Goal: Information Seeking & Learning: Learn about a topic

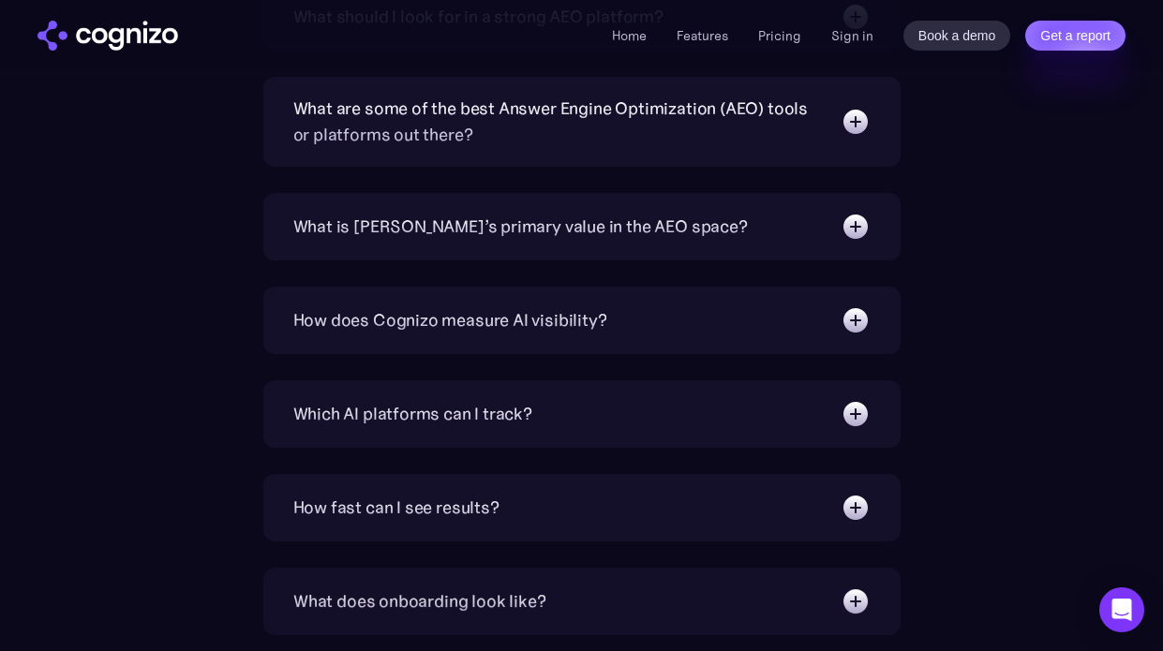
scroll to position [6145, 0]
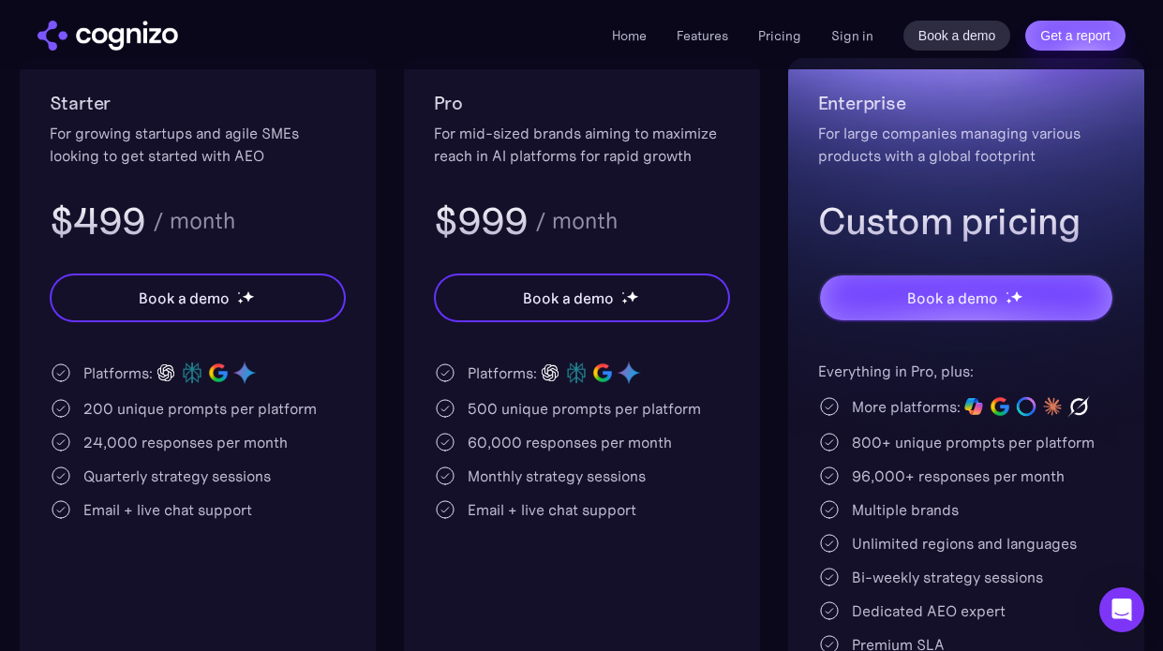
scroll to position [599, 0]
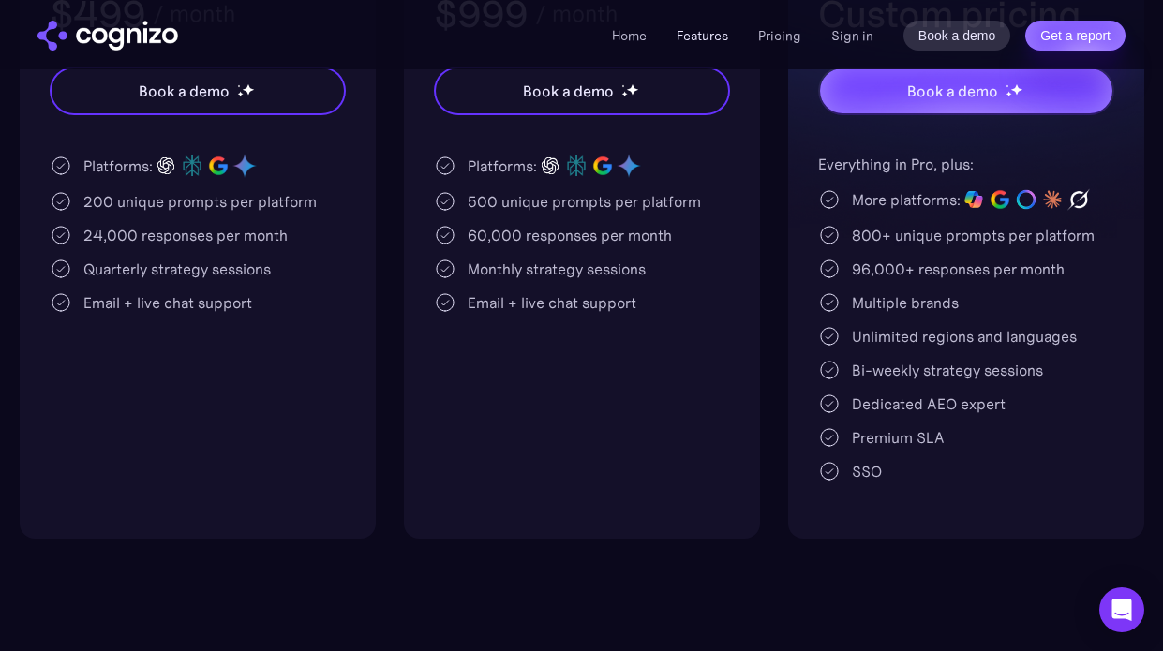
click at [728, 38] on link "Features" at bounding box center [703, 35] width 52 height 17
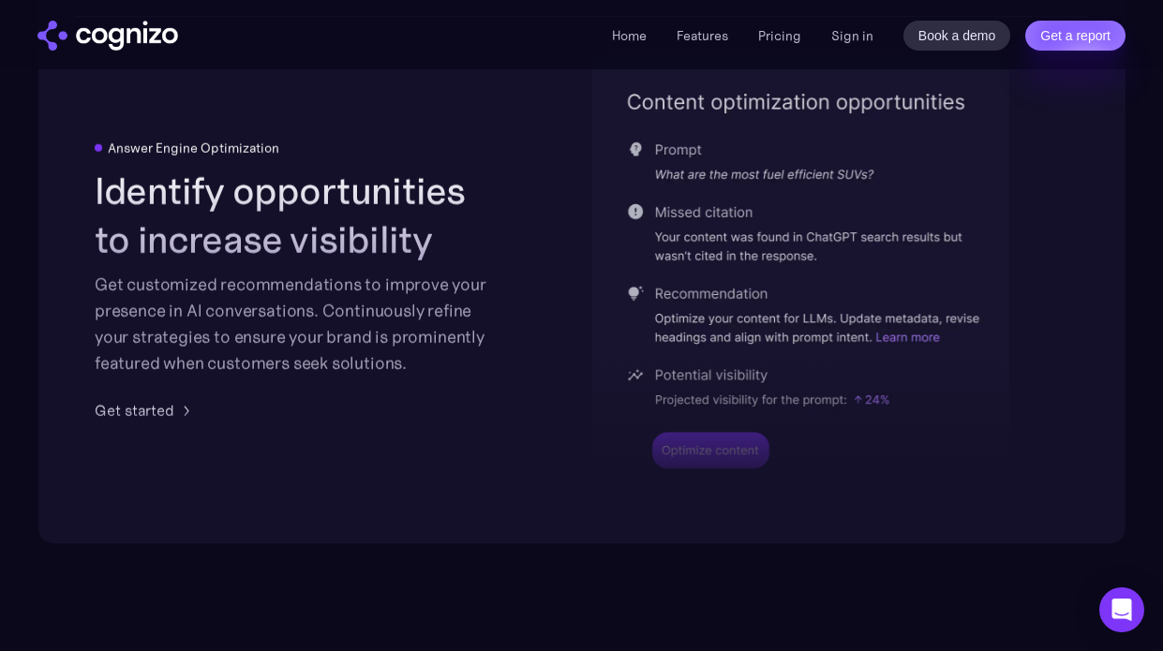
scroll to position [3926, 0]
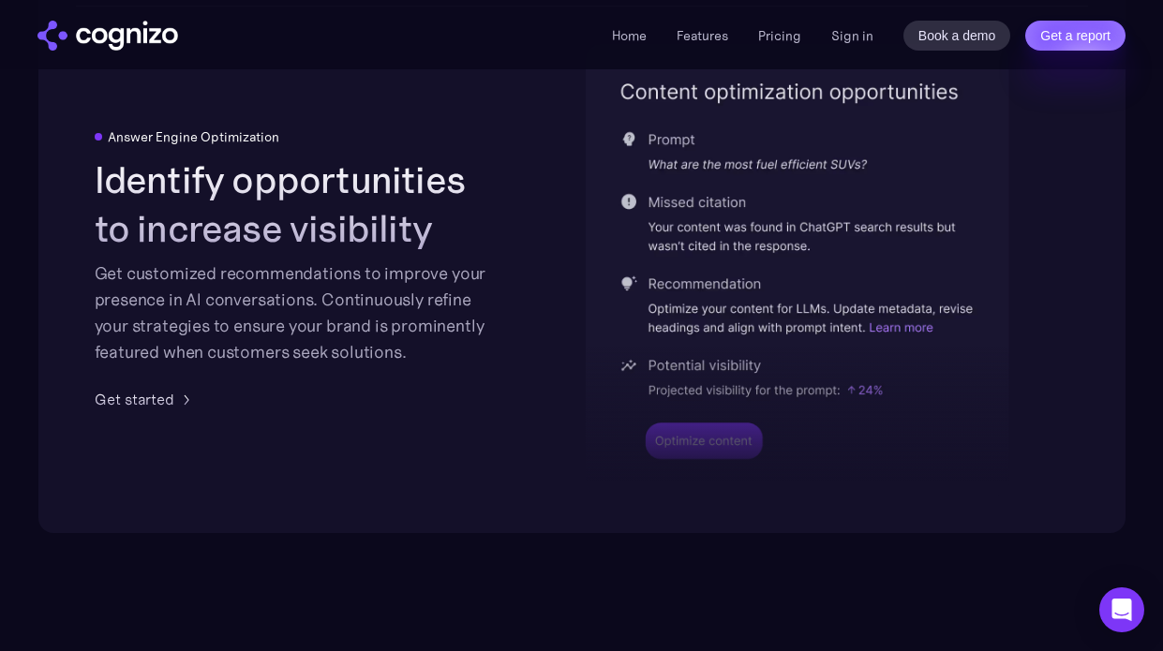
click at [723, 167] on img at bounding box center [798, 269] width 424 height 451
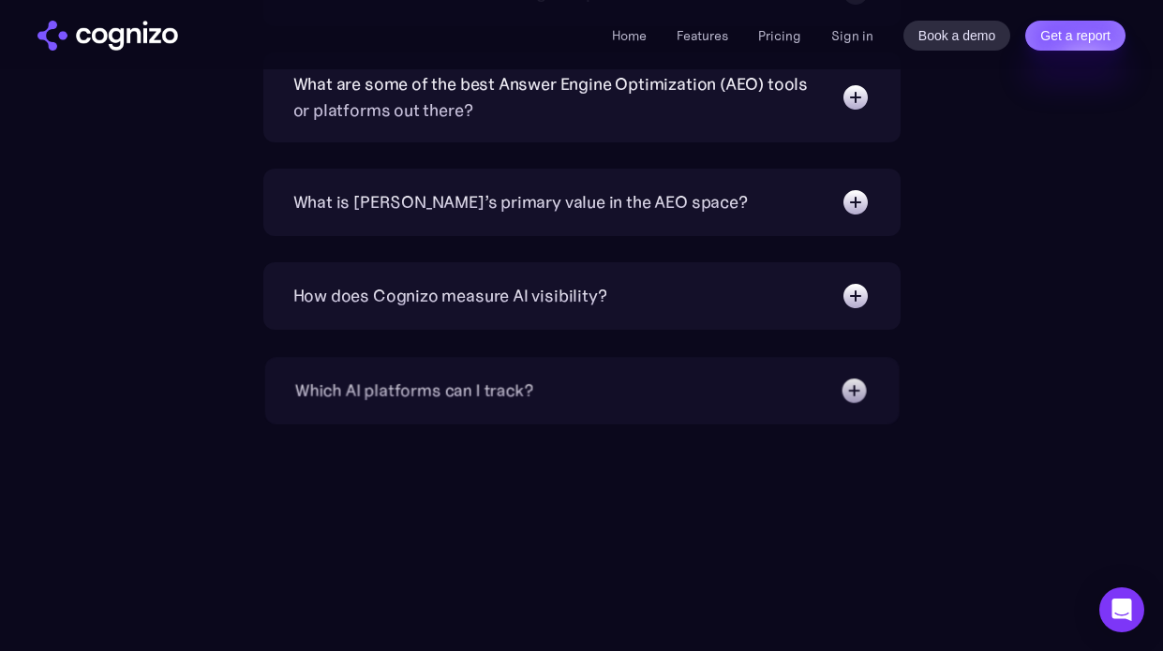
scroll to position [6615, 0]
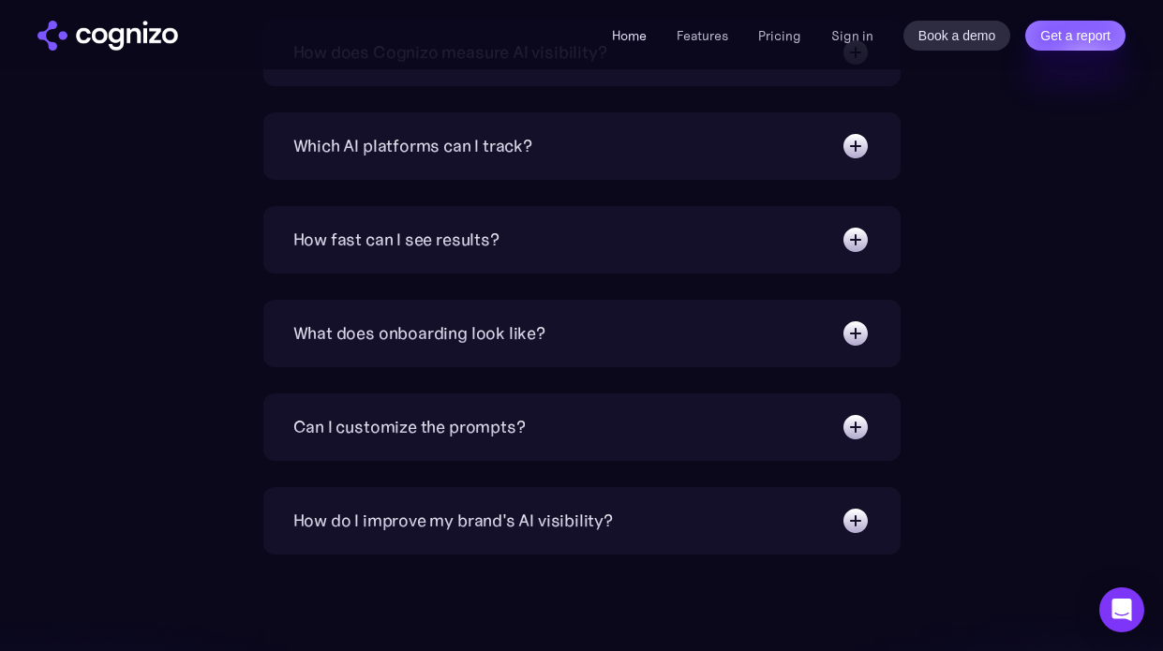
click at [642, 37] on link "Home" at bounding box center [629, 35] width 35 height 17
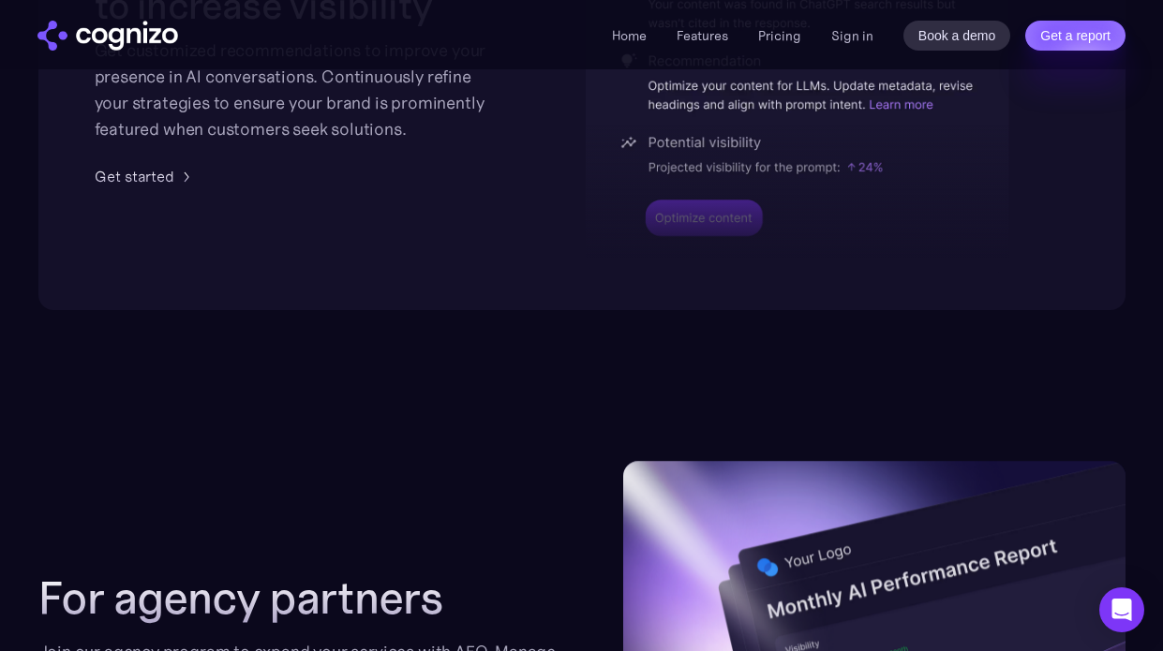
scroll to position [3918, 0]
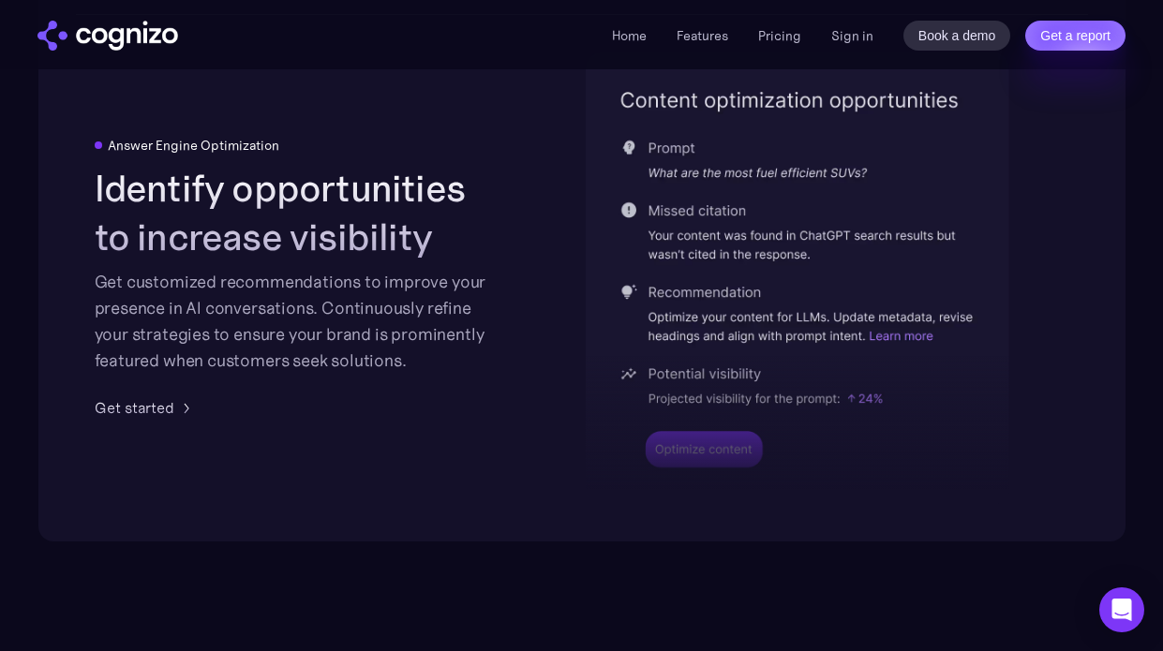
click at [701, 412] on div at bounding box center [798, 367] width 424 height 276
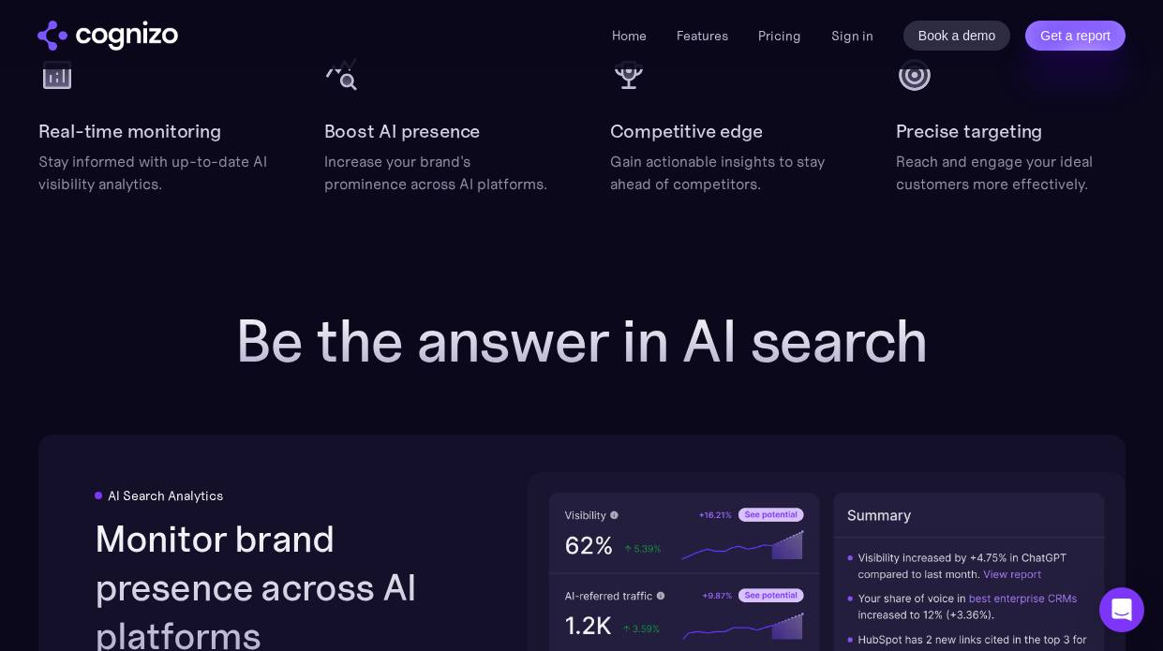
scroll to position [2664, 0]
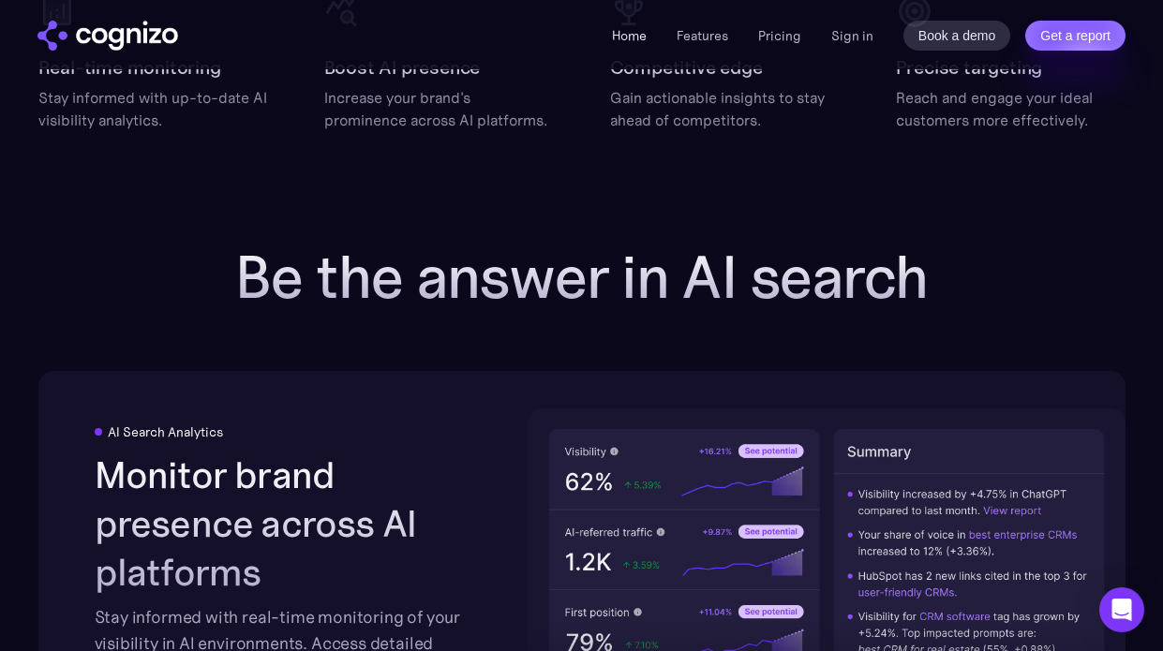
click at [636, 43] on link "Home" at bounding box center [629, 35] width 35 height 17
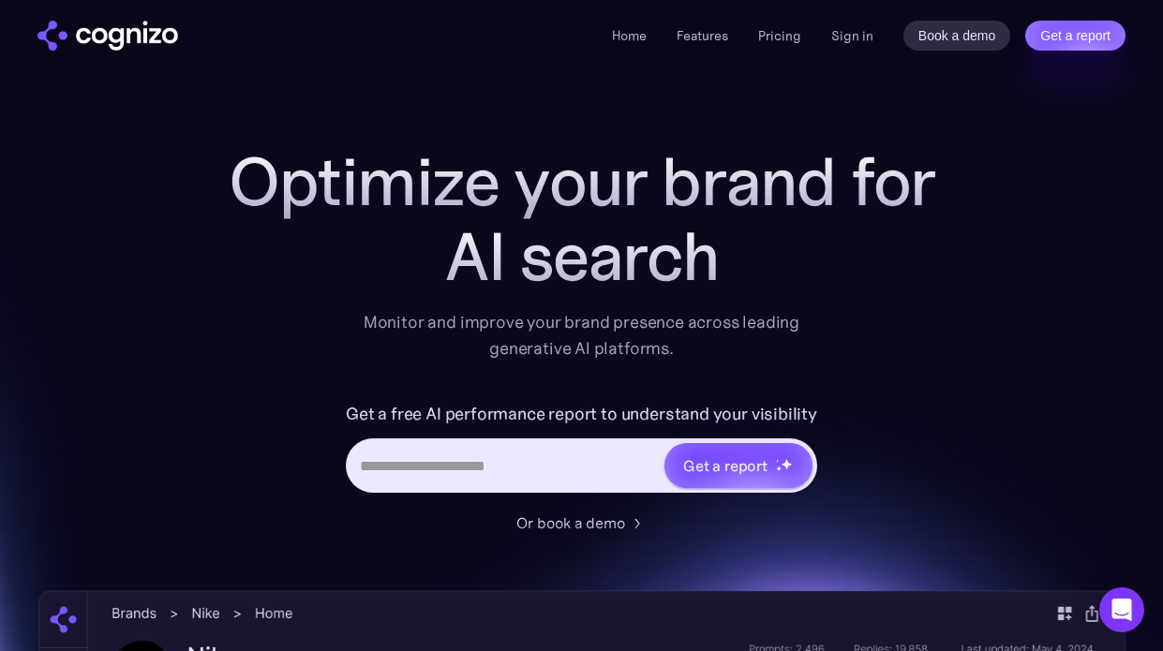
click at [682, 22] on div "Home Features Pricing Book a demo Get a report Sign in Book a demo Get a report" at bounding box center [869, 36] width 514 height 30
click at [682, 27] on link "Features" at bounding box center [703, 35] width 52 height 17
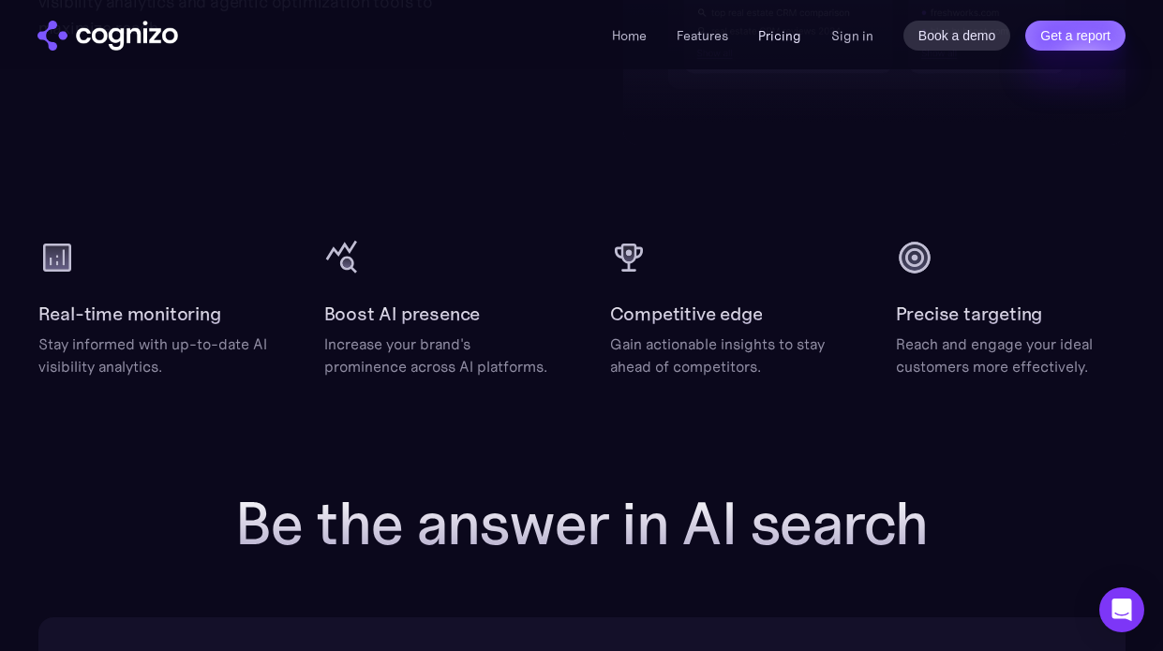
click at [765, 39] on link "Pricing" at bounding box center [779, 35] width 43 height 17
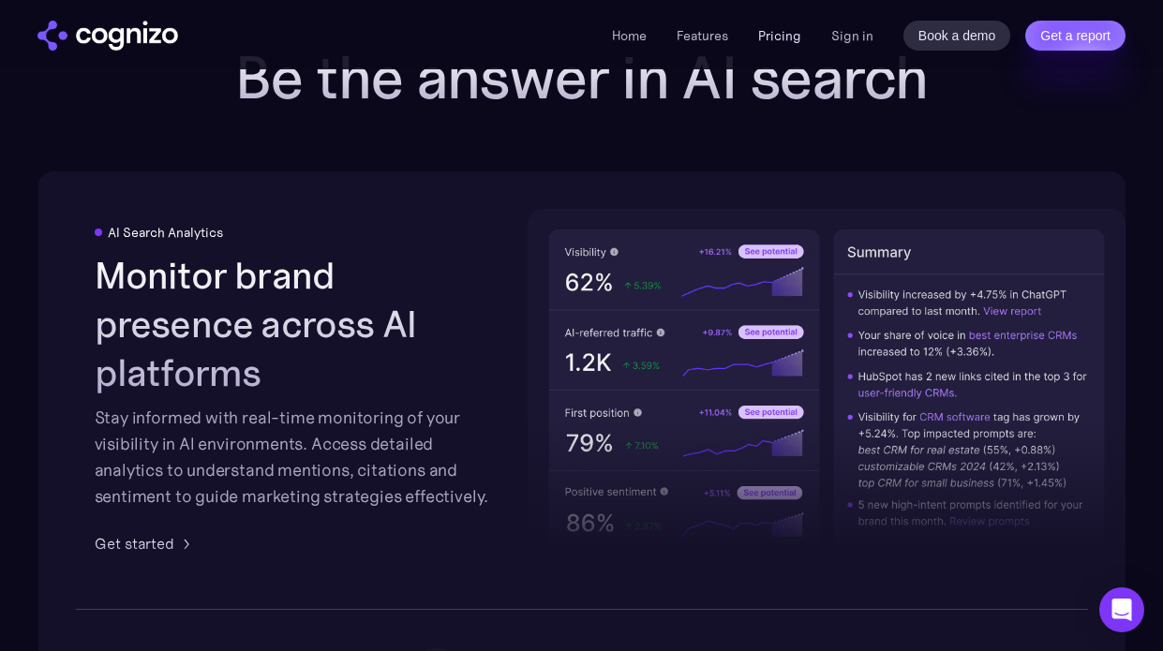
scroll to position [2907, 0]
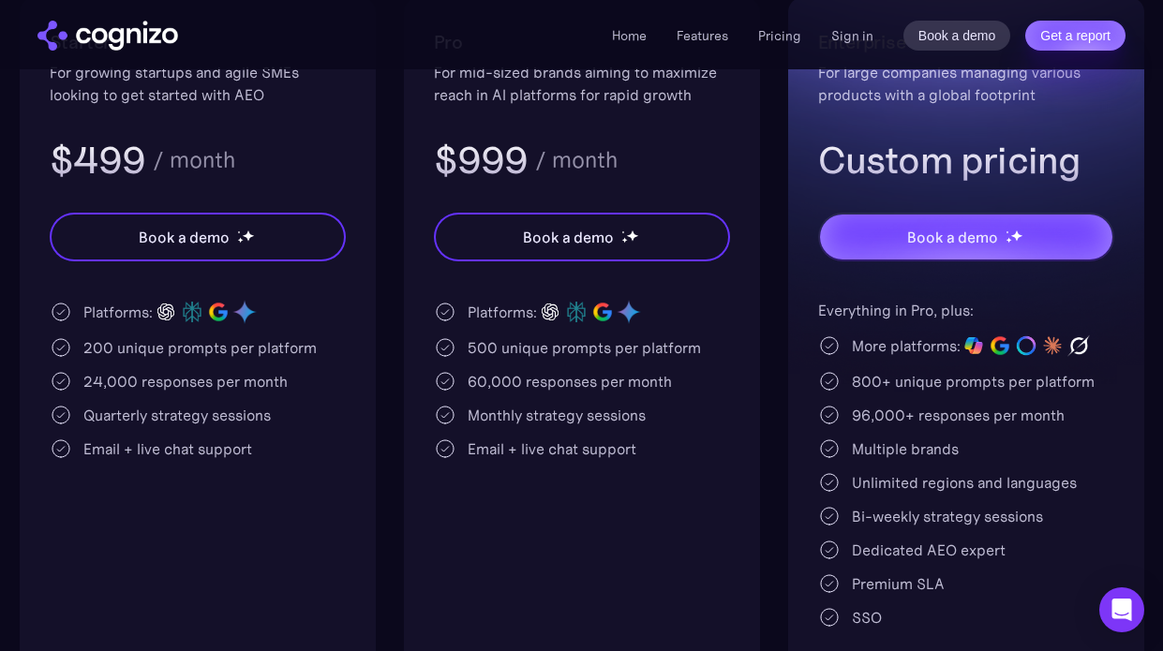
scroll to position [458, 0]
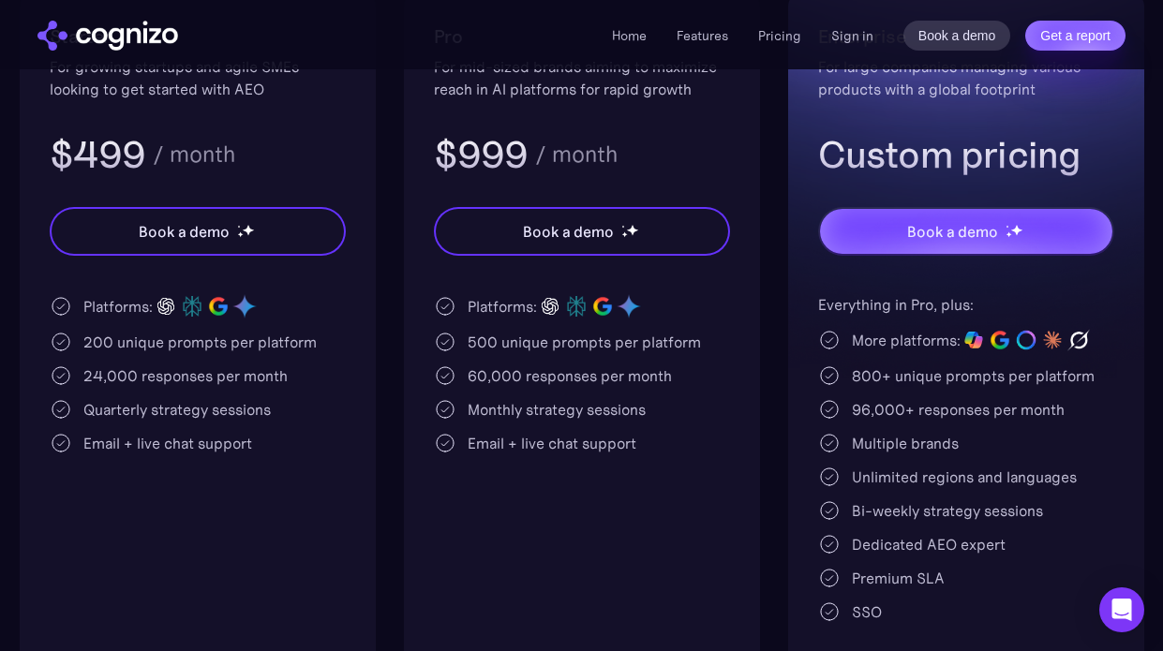
click at [677, 26] on ul "Home Features Pricing Book a demo Get a report" at bounding box center [706, 35] width 189 height 22
click at [702, 26] on li "Features" at bounding box center [703, 35] width 52 height 22
click at [721, 36] on link "Features" at bounding box center [703, 35] width 52 height 17
